Goal: Task Accomplishment & Management: Use online tool/utility

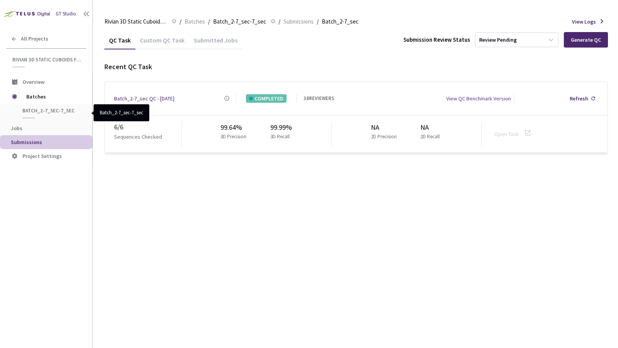
click at [25, 112] on span "Batch_2-7_sec-7_sec" at bounding box center [50, 110] width 57 height 7
click at [32, 101] on span "Batches" at bounding box center [52, 96] width 53 height 15
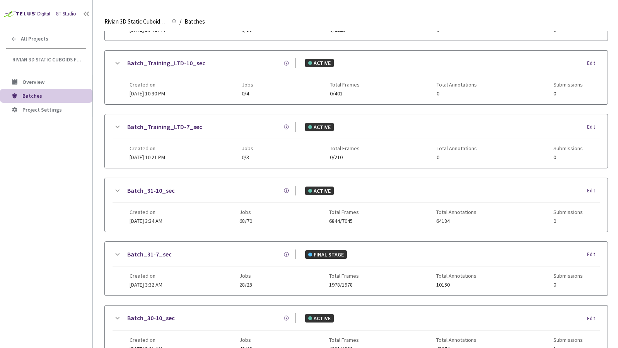
scroll to position [133, 0]
click at [157, 188] on link "Batch_31-10_sec" at bounding box center [151, 192] width 48 height 10
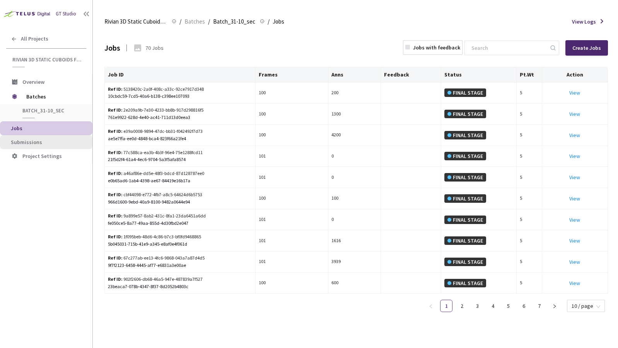
click at [67, 146] on li "Submissions" at bounding box center [46, 142] width 92 height 14
click at [22, 139] on span "Submissions" at bounding box center [26, 142] width 31 height 7
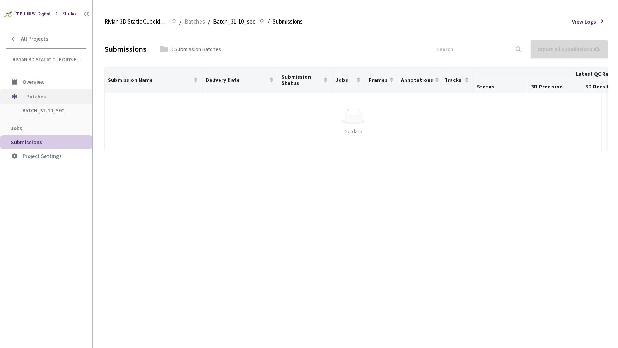
click at [35, 103] on span "Batches" at bounding box center [52, 96] width 53 height 15
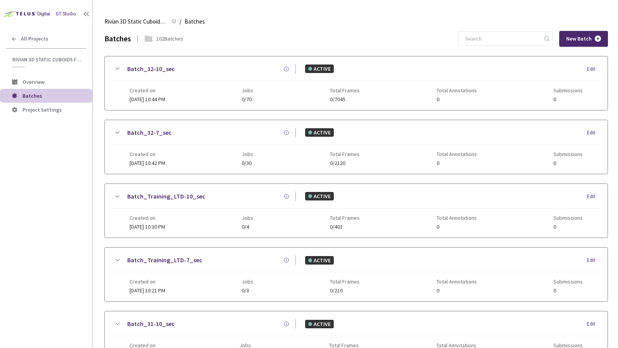
scroll to position [289, 0]
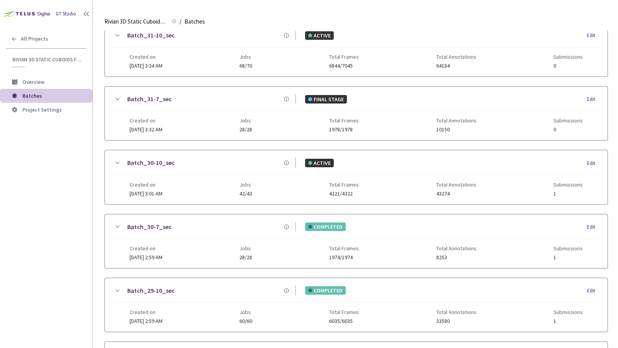
click at [142, 158] on link "Batch_30-10_sec" at bounding box center [151, 163] width 48 height 10
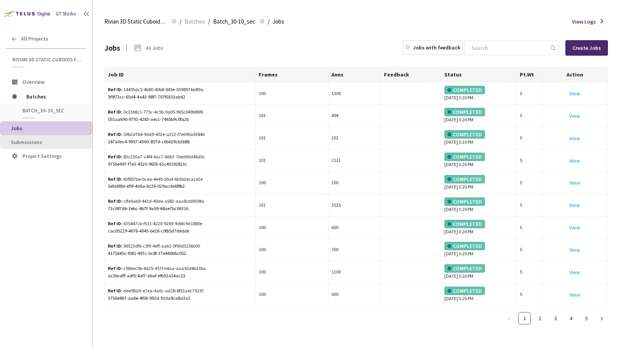
click at [56, 137] on li "Submissions" at bounding box center [46, 142] width 92 height 14
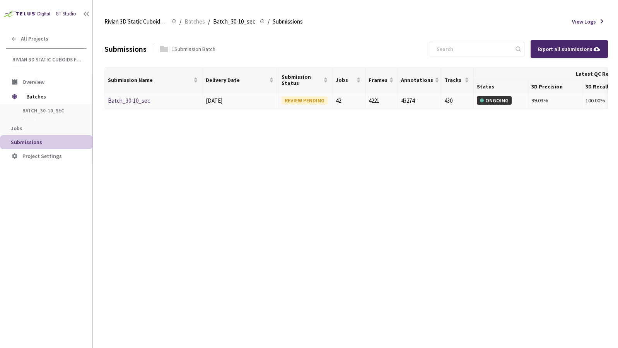
click at [112, 105] on div "Batch_30-10_sec" at bounding box center [149, 100] width 82 height 9
click at [117, 99] on link "Batch_30-10_sec" at bounding box center [129, 100] width 42 height 7
click at [42, 100] on span "Batches" at bounding box center [52, 96] width 53 height 15
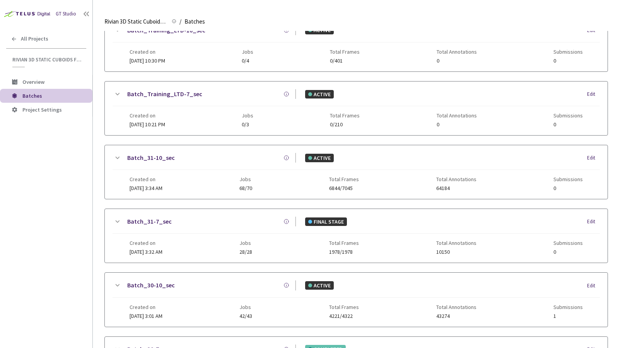
scroll to position [167, 0]
click at [150, 218] on link "Batch_31-7_sec" at bounding box center [149, 221] width 44 height 10
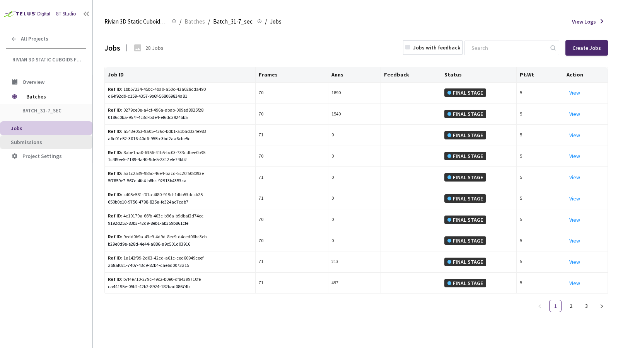
click at [41, 146] on li "Submissions" at bounding box center [46, 142] width 92 height 14
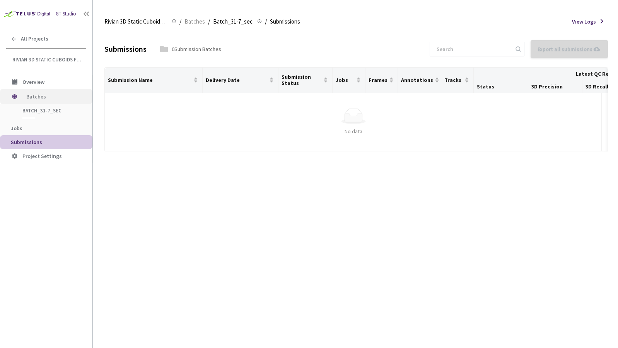
click at [40, 89] on span "Batches" at bounding box center [52, 96] width 53 height 15
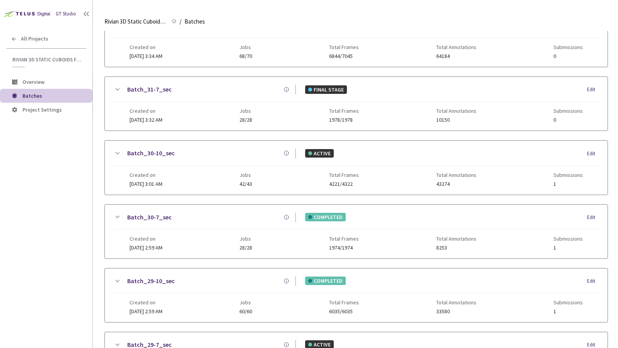
scroll to position [291, 0]
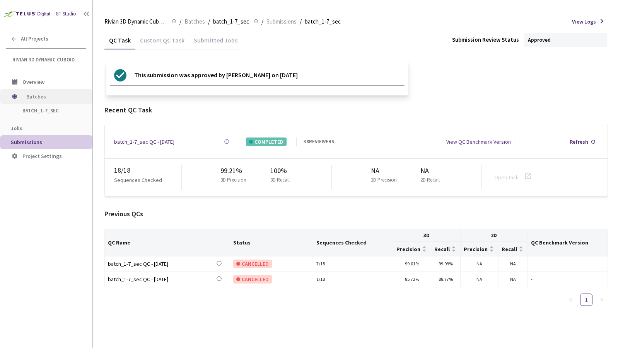
click at [32, 99] on span "Batches" at bounding box center [52, 96] width 53 height 15
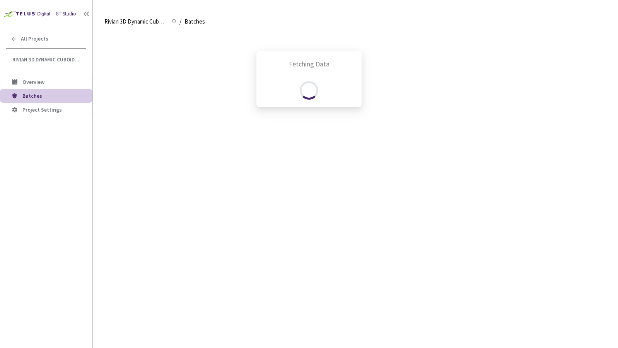
click at [43, 90] on div "Fetching Data" at bounding box center [309, 174] width 618 height 348
click at [41, 83] on div "Fetching Data" at bounding box center [309, 174] width 618 height 348
click at [217, 123] on div "Fetching Data" at bounding box center [309, 174] width 618 height 348
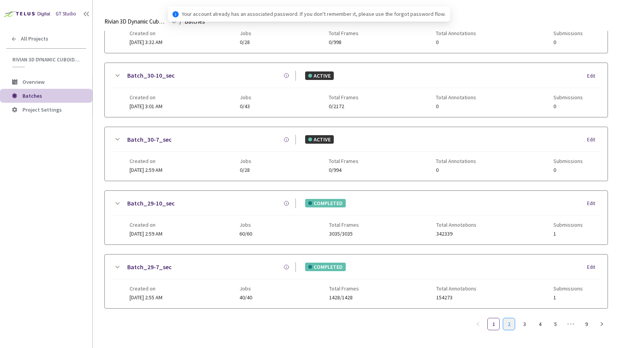
click at [514, 318] on link "2" at bounding box center [509, 324] width 12 height 12
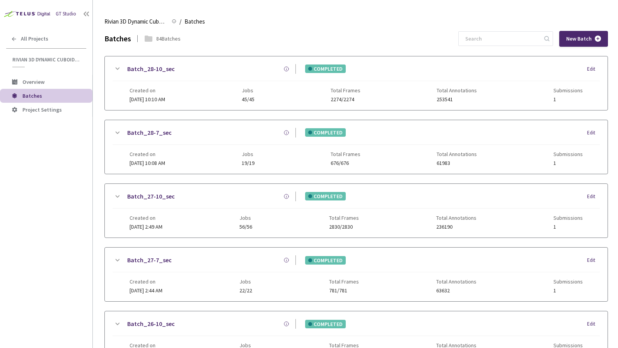
click at [162, 194] on link "Batch_27-10_sec" at bounding box center [151, 197] width 48 height 10
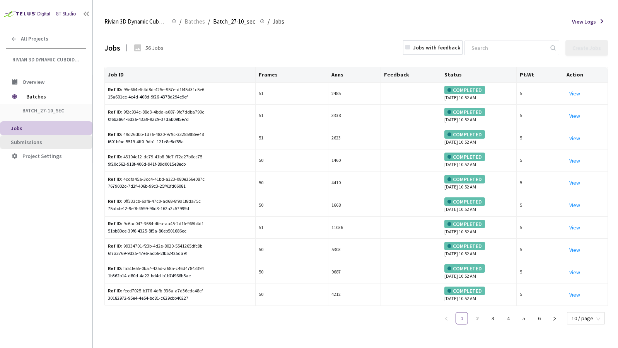
click at [47, 140] on span "Submissions" at bounding box center [48, 142] width 75 height 7
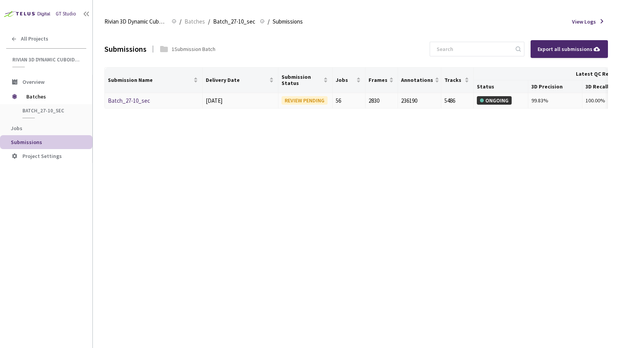
click at [135, 102] on link "Batch_27-10_sec" at bounding box center [129, 100] width 42 height 7
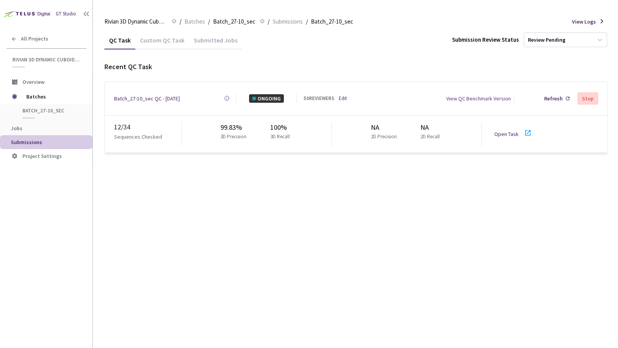
click at [497, 131] on link "Open Task" at bounding box center [506, 134] width 24 height 7
